Goal: Navigation & Orientation: Find specific page/section

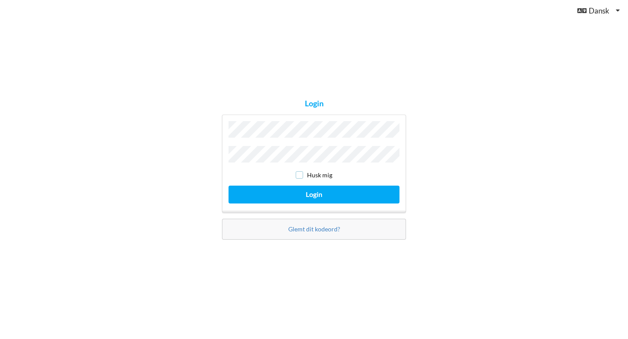
click at [300, 174] on input "checkbox" at bounding box center [299, 174] width 7 height 7
checkbox input "true"
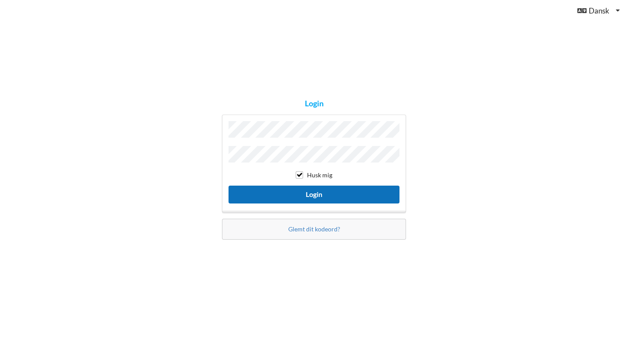
click at [309, 192] on button "Login" at bounding box center [314, 195] width 171 height 18
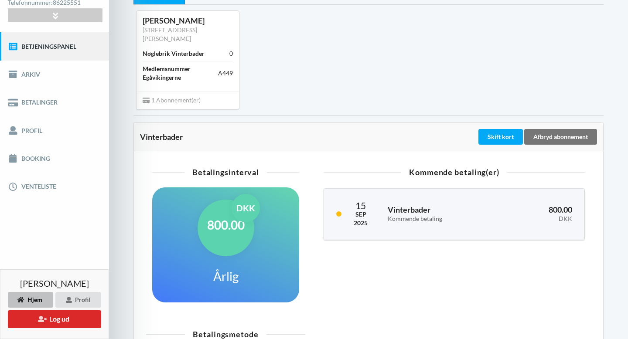
scroll to position [76, 0]
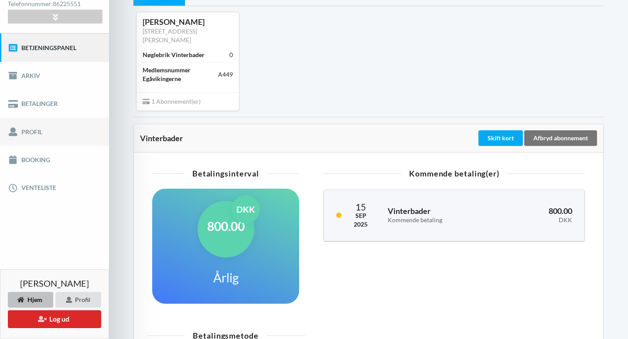
click at [21, 133] on link "Profil" at bounding box center [54, 132] width 109 height 28
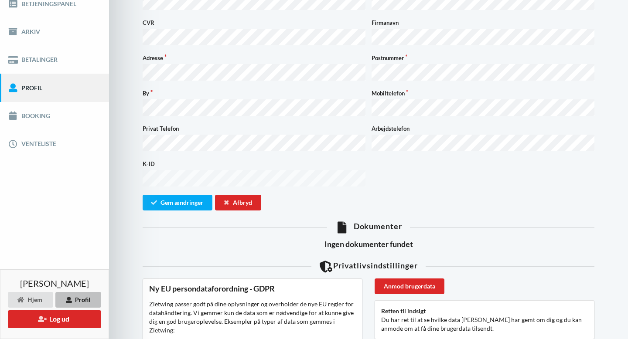
scroll to position [106, 0]
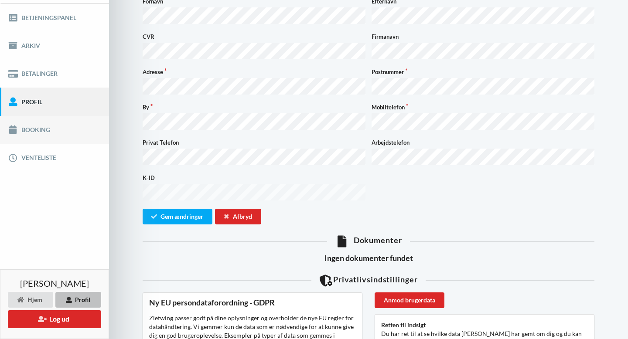
click at [33, 128] on link "Booking" at bounding box center [54, 130] width 109 height 28
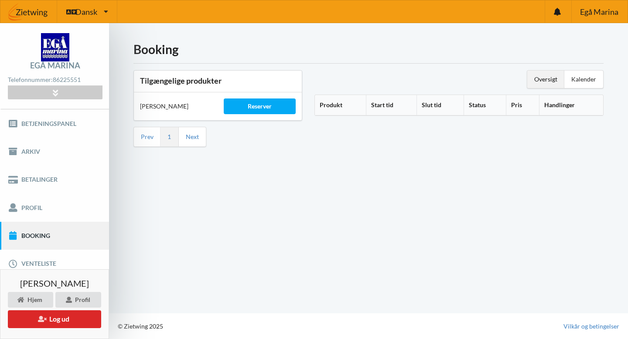
click at [156, 107] on div "[PERSON_NAME]" at bounding box center [176, 106] width 84 height 21
click at [188, 77] on h3 "Tilgængelige produkter" at bounding box center [218, 81] width 156 height 10
click at [41, 122] on link "Betjeningspanel" at bounding box center [54, 124] width 109 height 28
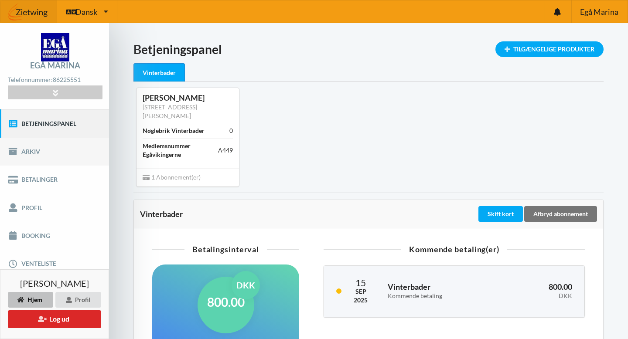
click at [25, 154] on link "Arkiv" at bounding box center [54, 152] width 109 height 28
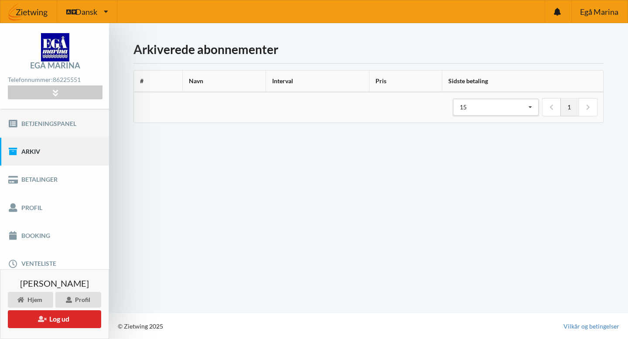
click at [38, 122] on link "Betjeningspanel" at bounding box center [54, 124] width 109 height 28
